Goal: Check status: Check status

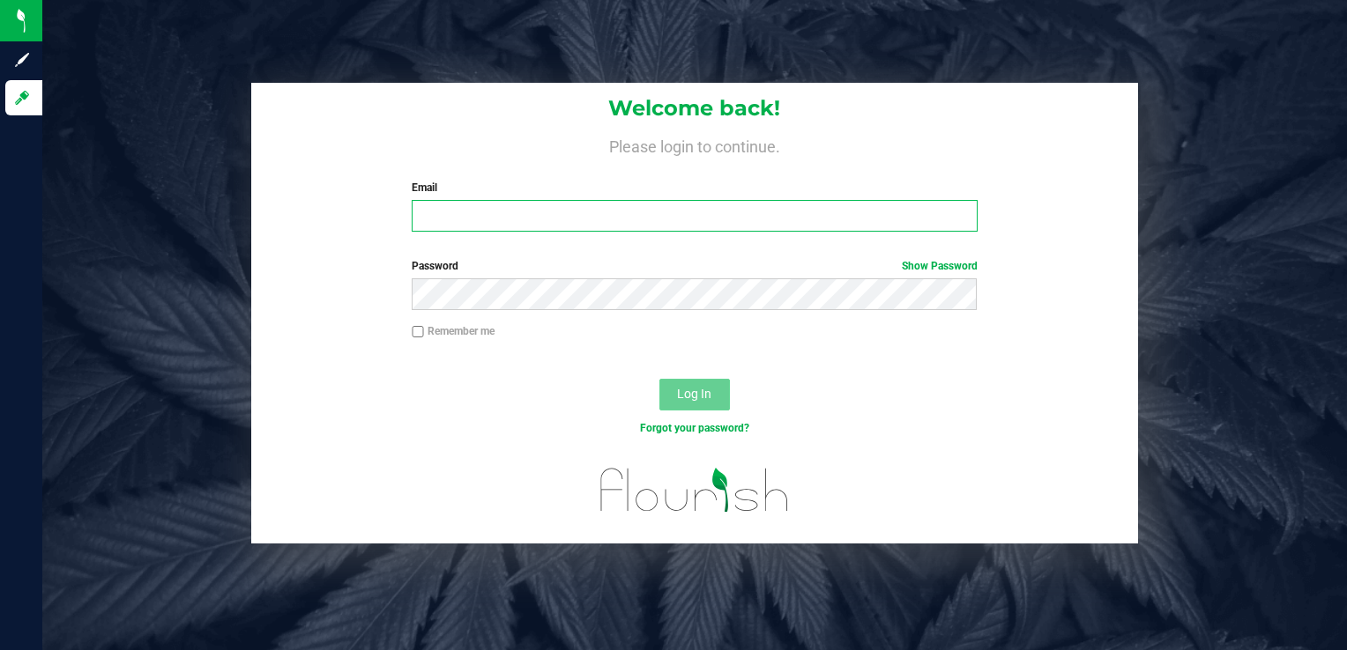
type input "[PERSON_NAME][EMAIL_ADDRESS][DOMAIN_NAME]"
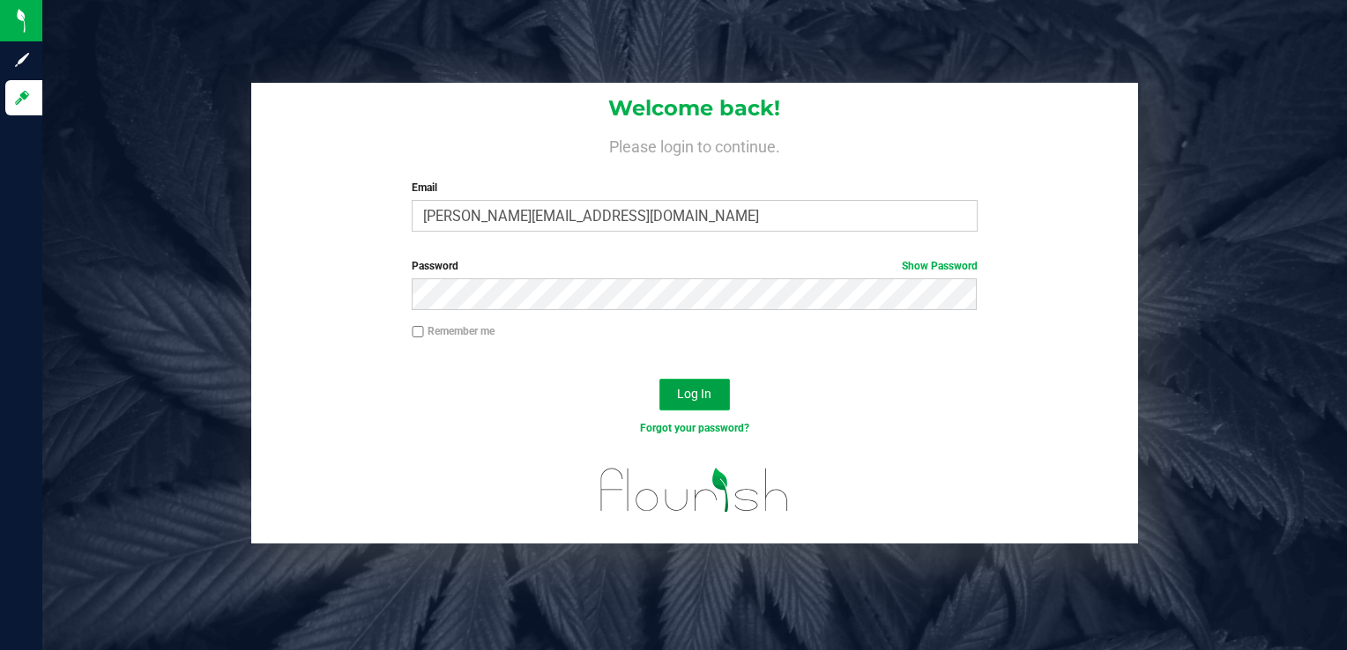
click at [690, 391] on span "Log In" at bounding box center [694, 394] width 34 height 14
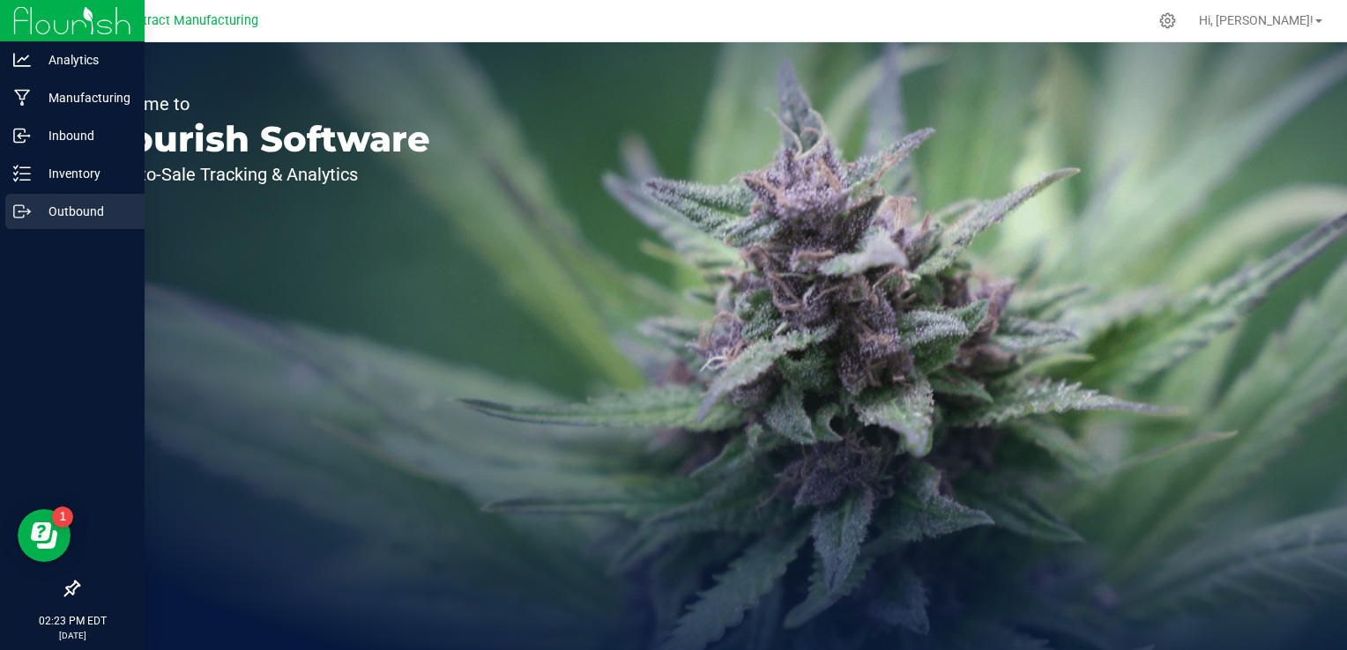
click at [41, 211] on p "Outbound" at bounding box center [84, 211] width 106 height 21
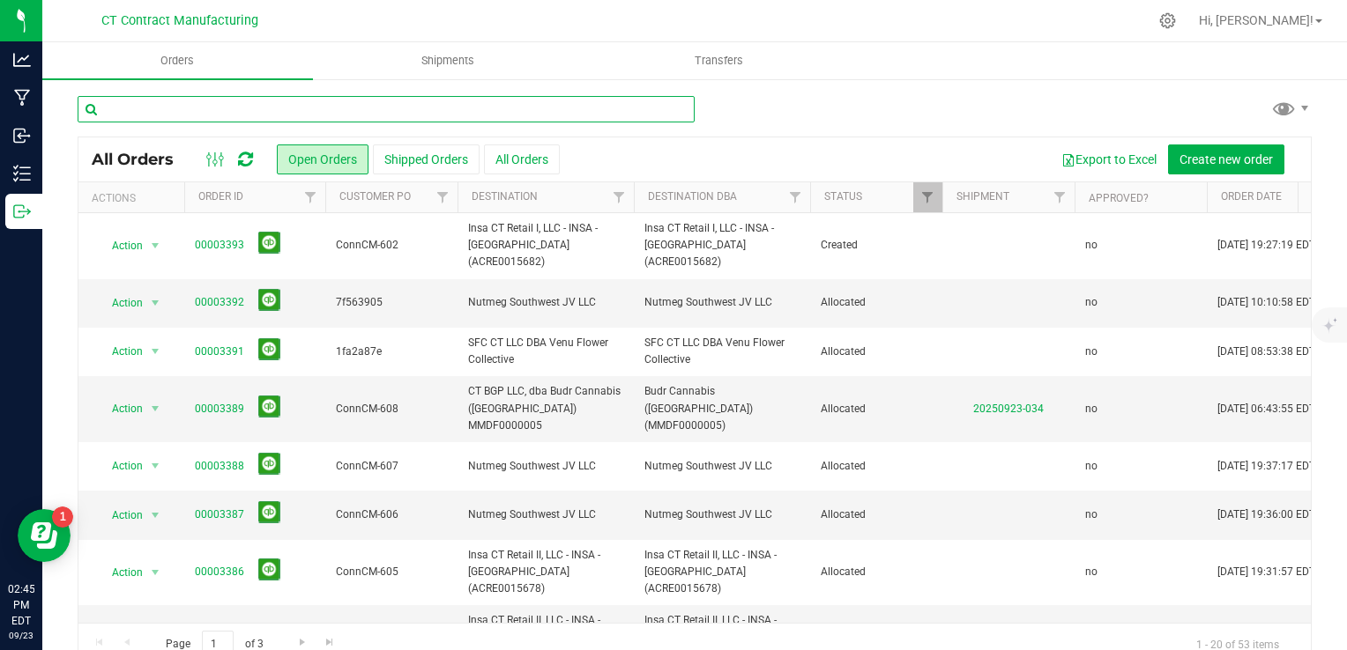
click at [481, 113] on input "text" at bounding box center [386, 109] width 617 height 26
type input "high profile"
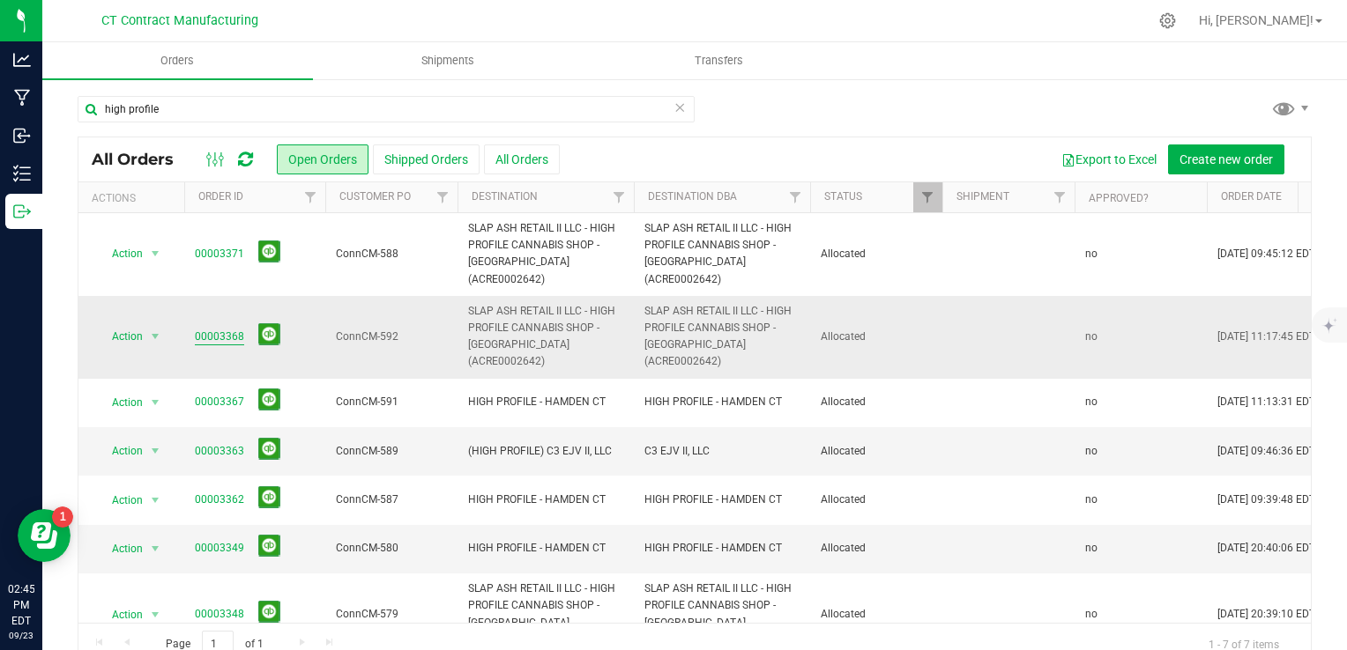
click at [212, 329] on link "00003368" at bounding box center [219, 337] width 49 height 17
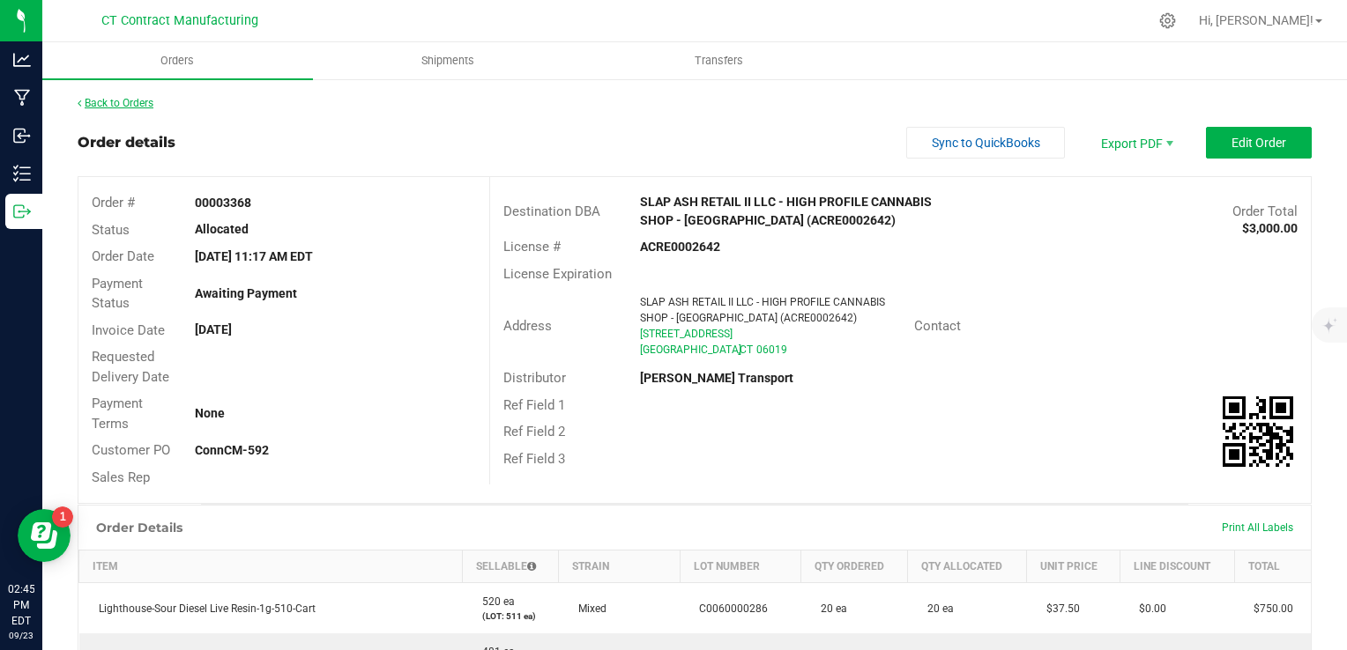
click at [145, 99] on link "Back to Orders" at bounding box center [116, 103] width 76 height 12
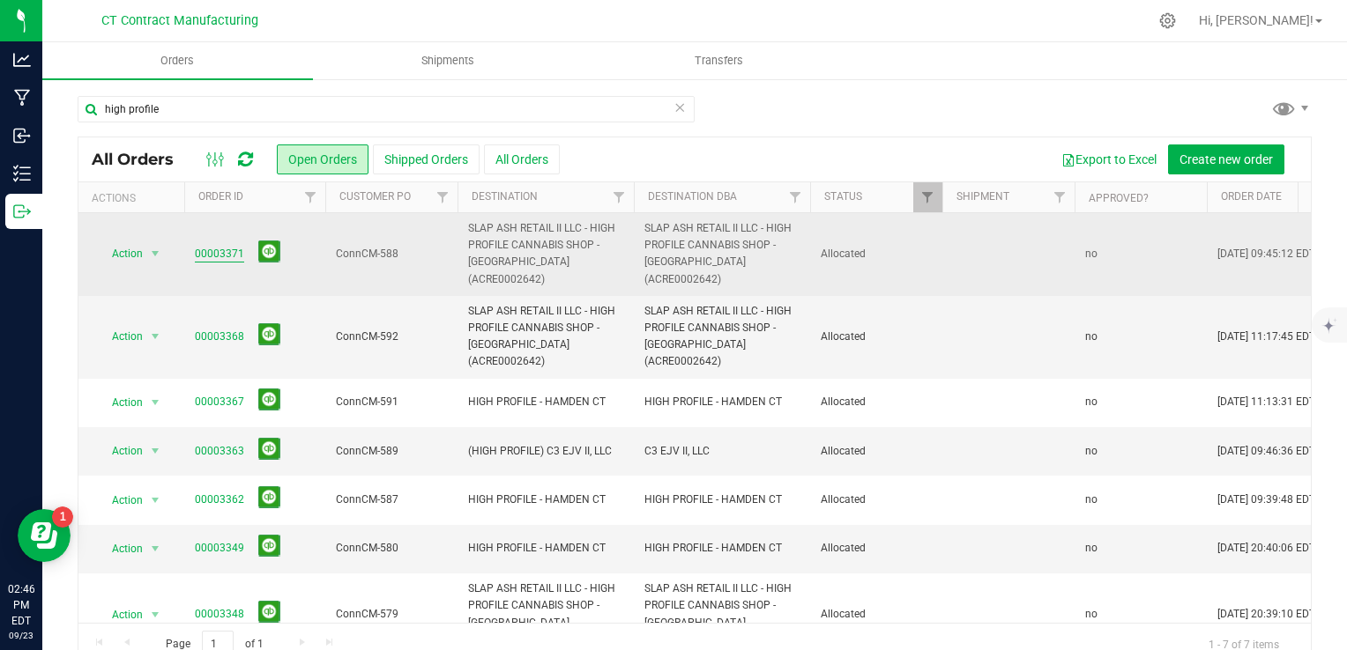
click at [219, 246] on link "00003371" at bounding box center [219, 254] width 49 height 17
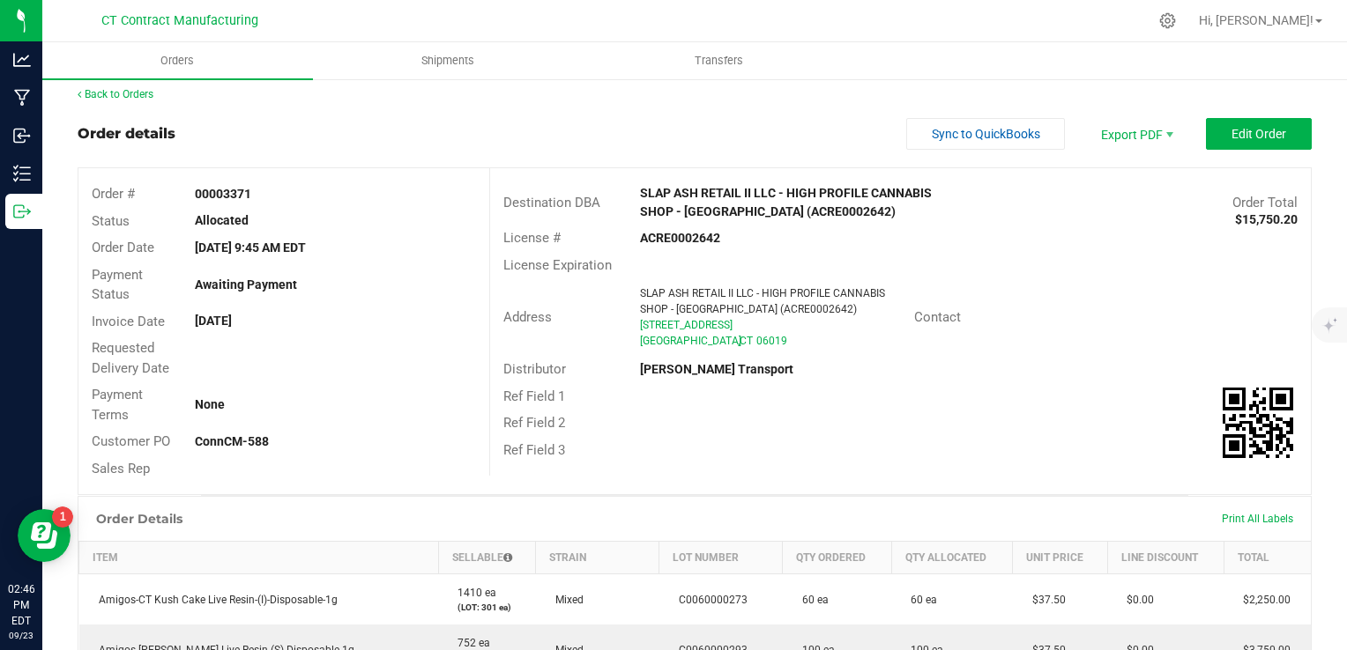
scroll to position [6, 0]
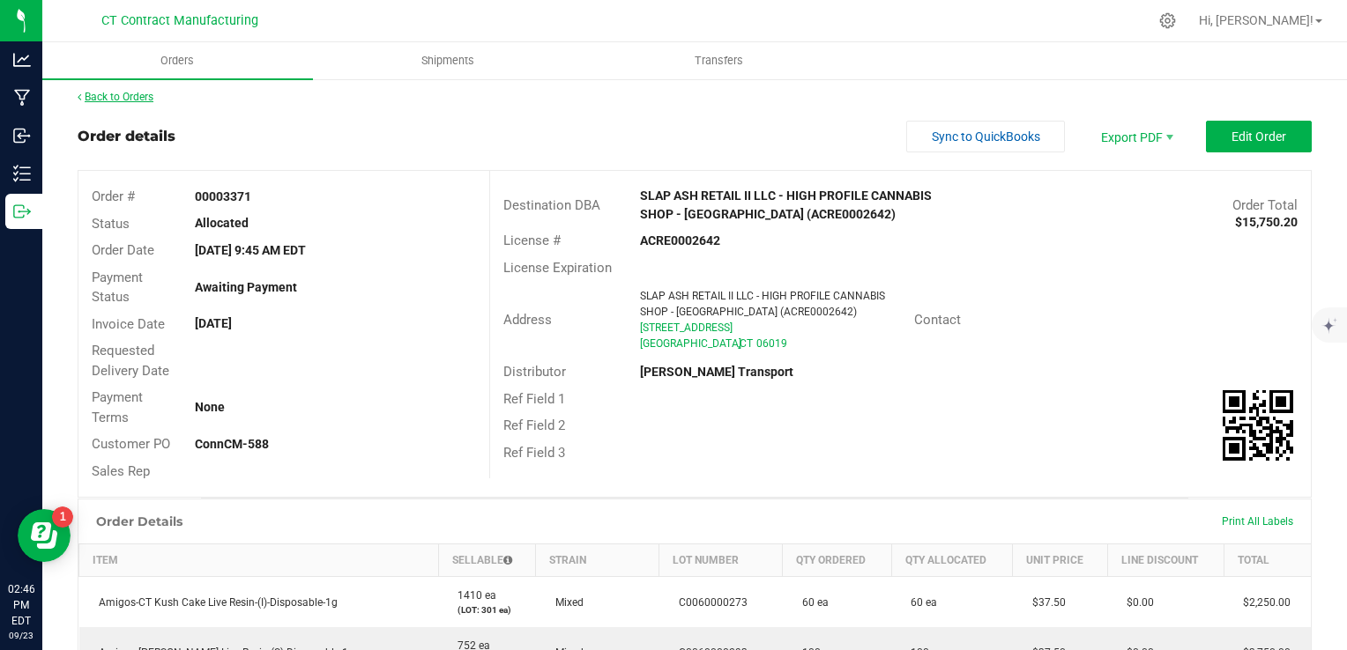
click at [146, 93] on link "Back to Orders" at bounding box center [116, 97] width 76 height 12
